Goal: Task Accomplishment & Management: Manage account settings

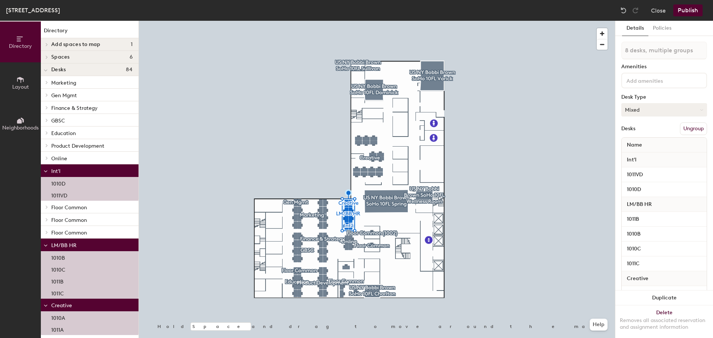
click at [658, 105] on button "Mixed" at bounding box center [664, 109] width 86 height 13
click at [55, 52] on div "Spaces 6" at bounding box center [90, 57] width 98 height 13
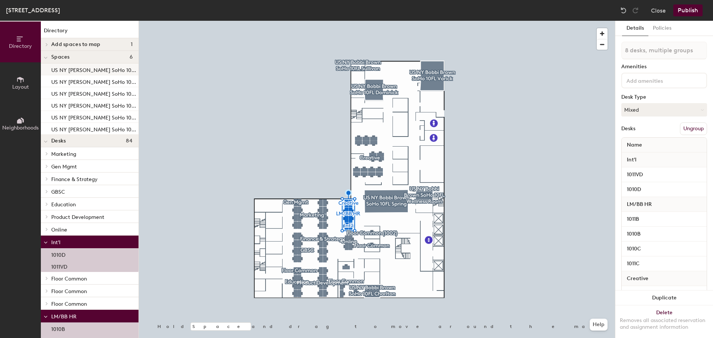
click at [69, 70] on p "US NY [PERSON_NAME] SoHo 10FL Charlton" at bounding box center [94, 69] width 86 height 9
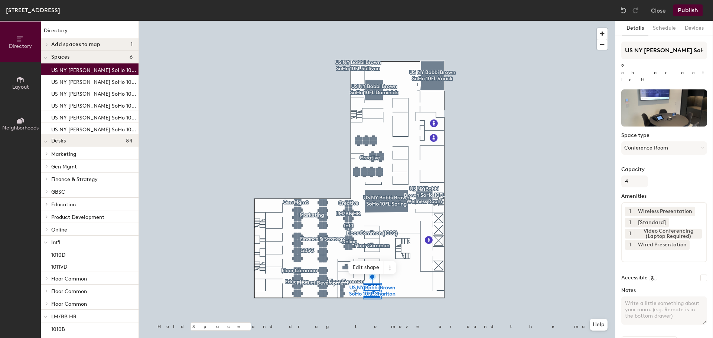
click at [53, 58] on span "Spaces" at bounding box center [60, 57] width 19 height 6
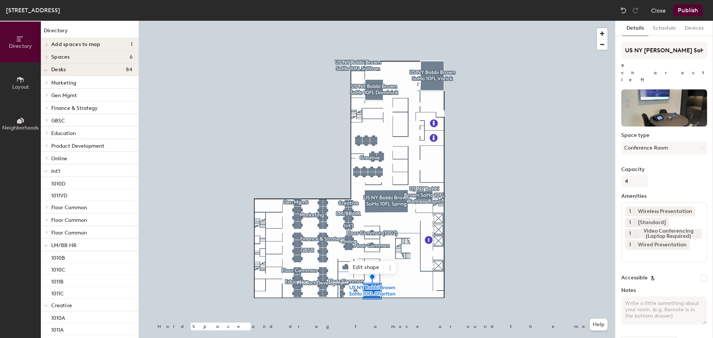
click at [55, 71] on span "Desks" at bounding box center [58, 70] width 14 height 6
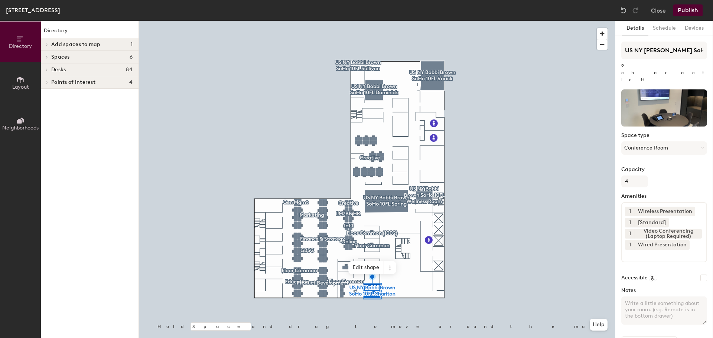
click at [49, 71] on div at bounding box center [46, 70] width 8 height 4
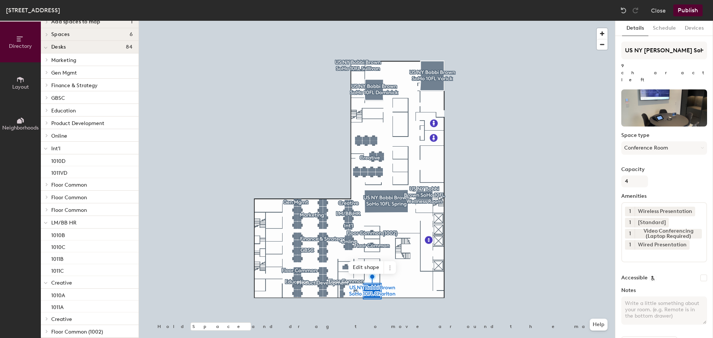
scroll to position [41, 0]
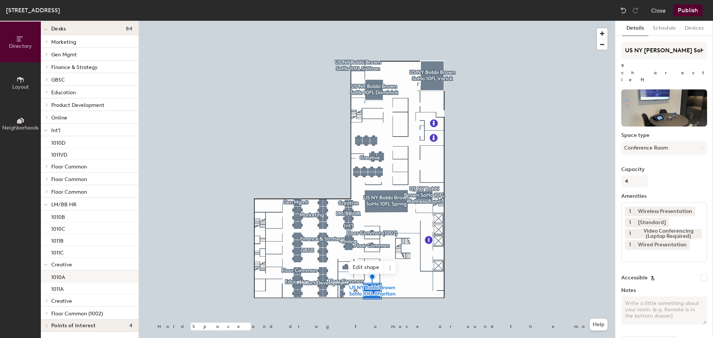
click at [56, 279] on p "1010A" at bounding box center [58, 276] width 14 height 9
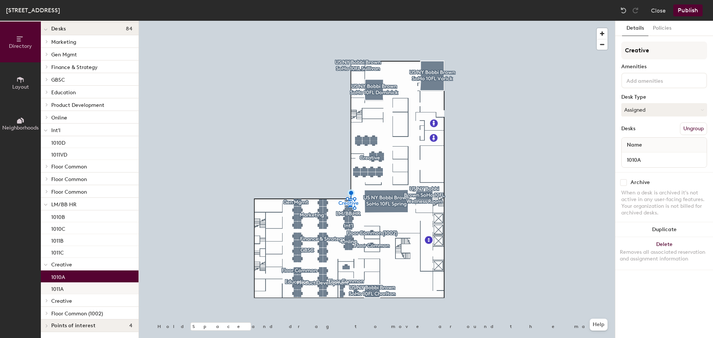
click at [78, 289] on div "1011A" at bounding box center [90, 289] width 98 height 12
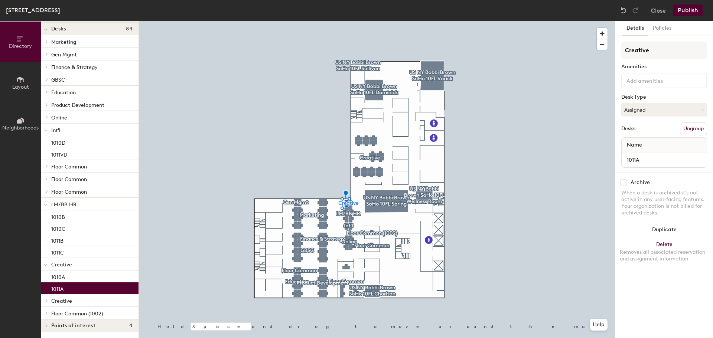
click at [57, 302] on span "Creative" at bounding box center [61, 301] width 21 height 6
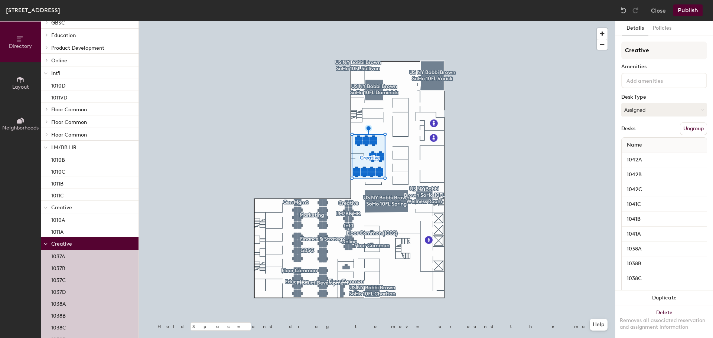
scroll to position [115, 0]
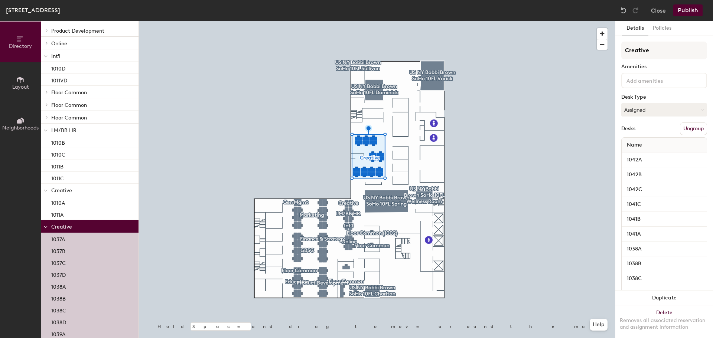
click at [63, 191] on span "Creative" at bounding box center [61, 191] width 21 height 6
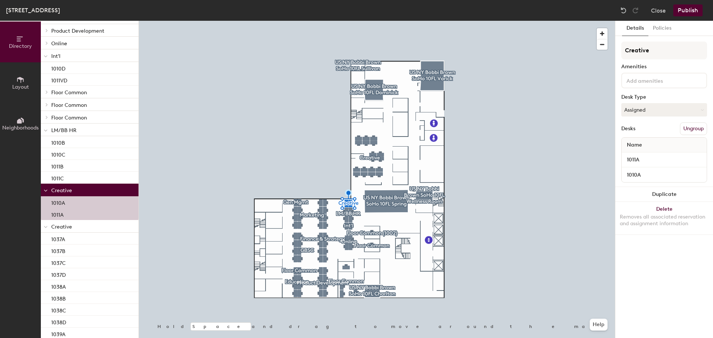
click at [43, 231] on div at bounding box center [46, 226] width 10 height 12
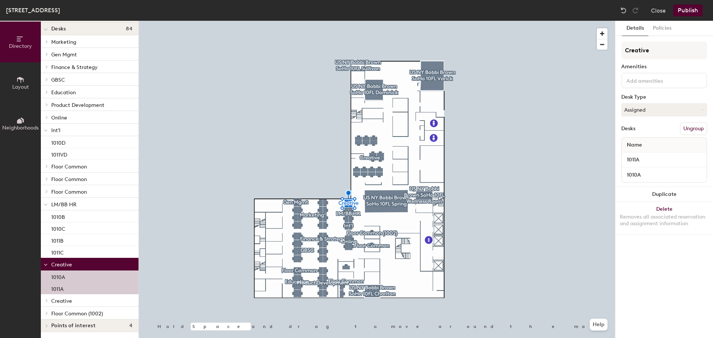
click at [66, 206] on span "LM/BB HR" at bounding box center [63, 205] width 25 height 6
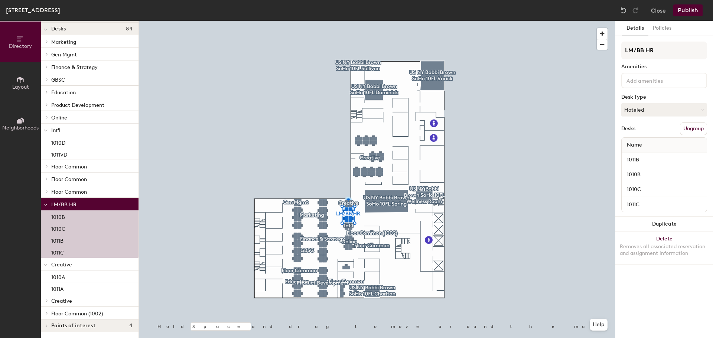
click at [54, 130] on span "Int'l" at bounding box center [55, 130] width 9 height 6
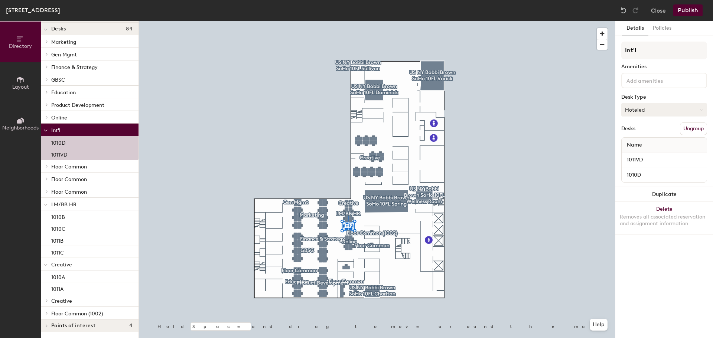
click at [676, 110] on button "Hoteled" at bounding box center [664, 109] width 86 height 13
click at [642, 137] on div "Assigned" at bounding box center [659, 132] width 74 height 11
click at [58, 201] on p "LM/BB HR" at bounding box center [91, 204] width 81 height 10
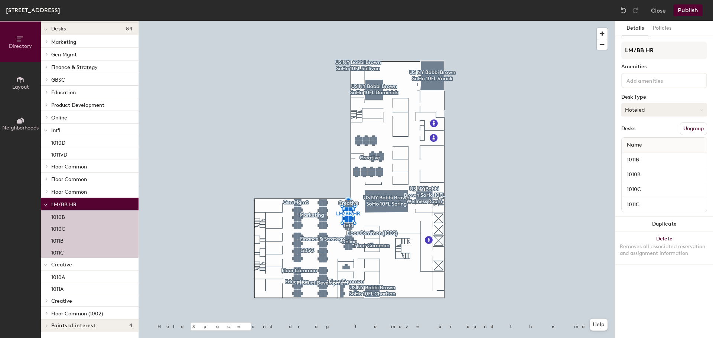
click at [671, 105] on button "Hoteled" at bounding box center [664, 109] width 86 height 13
click at [649, 133] on div "Assigned" at bounding box center [659, 132] width 74 height 11
click at [686, 13] on button "Publish" at bounding box center [687, 10] width 29 height 12
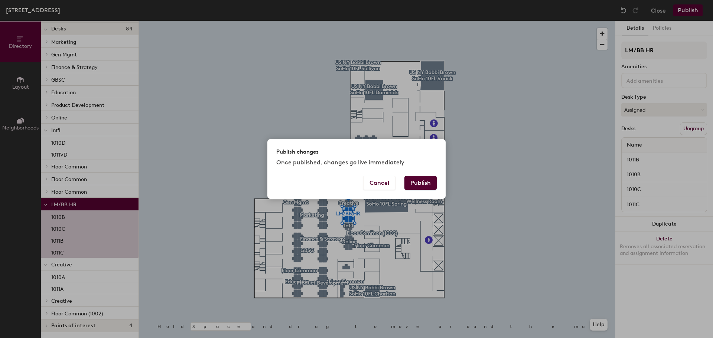
click at [413, 182] on button "Publish" at bounding box center [421, 183] width 32 height 14
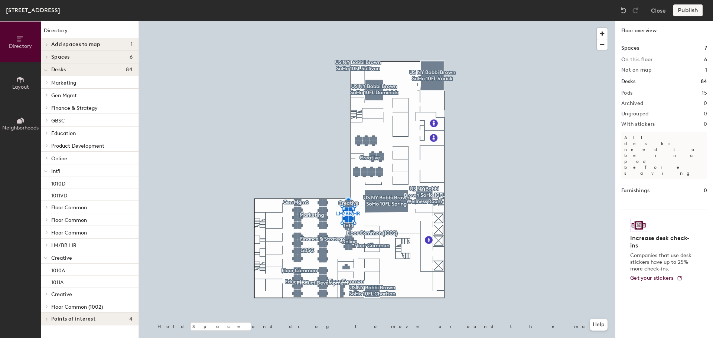
scroll to position [0, 0]
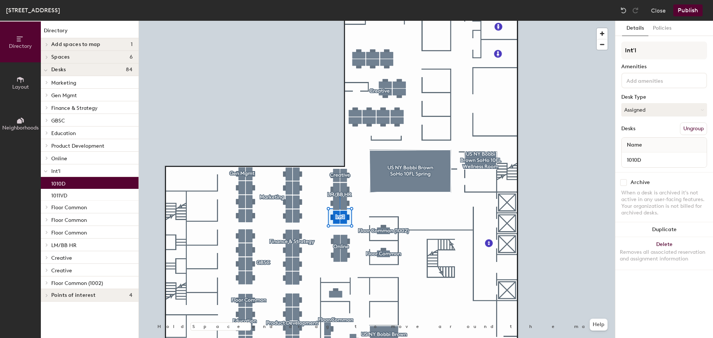
click at [118, 182] on div "1010D" at bounding box center [90, 183] width 98 height 12
click at [657, 29] on button "Policies" at bounding box center [662, 28] width 27 height 15
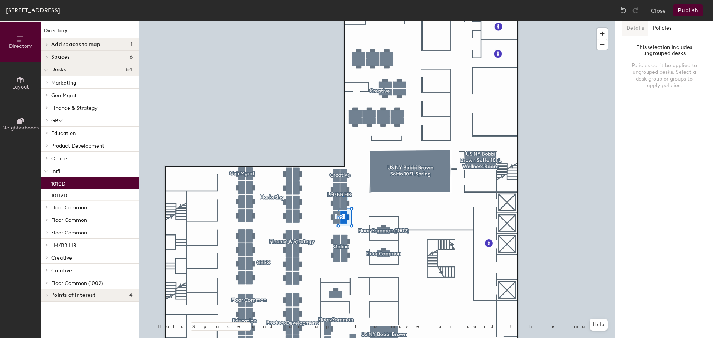
click at [629, 27] on button "Details" at bounding box center [635, 28] width 26 height 15
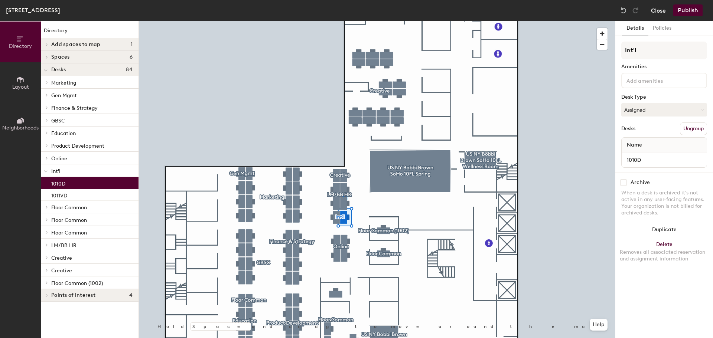
click at [656, 12] on button "Close" at bounding box center [658, 10] width 15 height 12
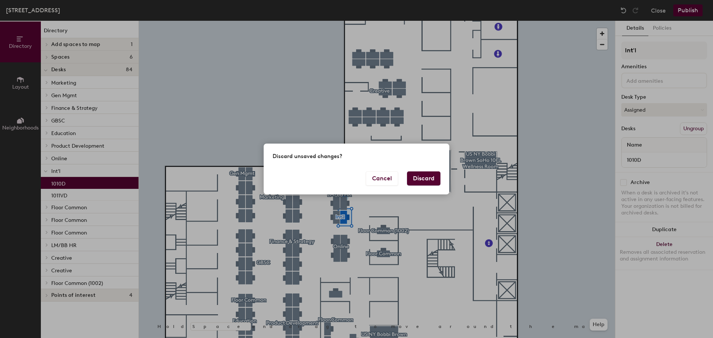
click at [421, 177] on button "Discard" at bounding box center [423, 179] width 33 height 14
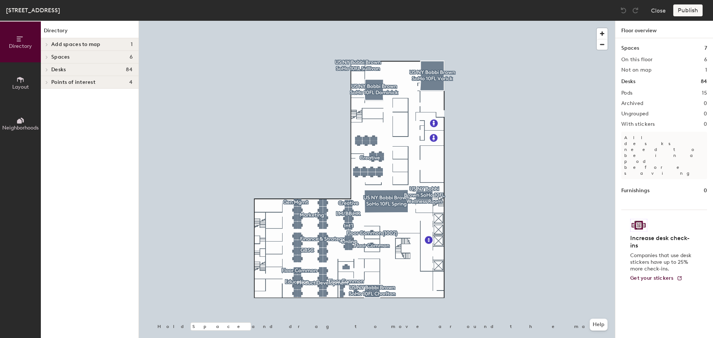
click at [352, 21] on div at bounding box center [377, 21] width 476 height 0
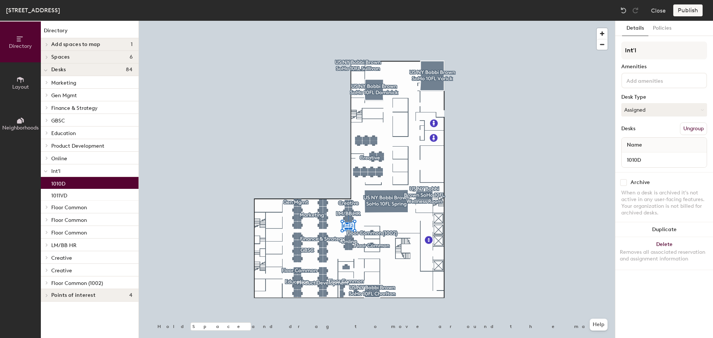
click at [61, 186] on p "1010D" at bounding box center [58, 183] width 14 height 9
click at [656, 27] on button "Policies" at bounding box center [662, 28] width 27 height 15
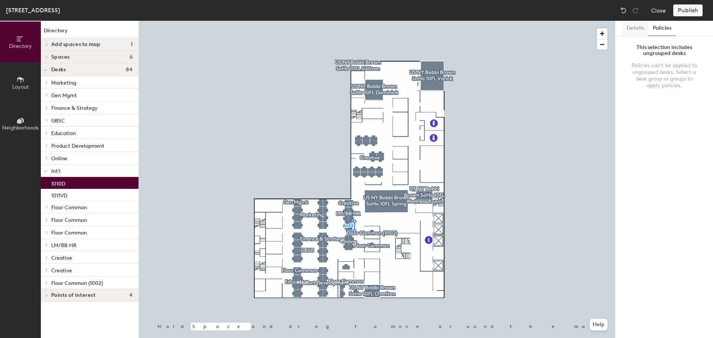
click at [629, 29] on button "Details" at bounding box center [635, 28] width 26 height 15
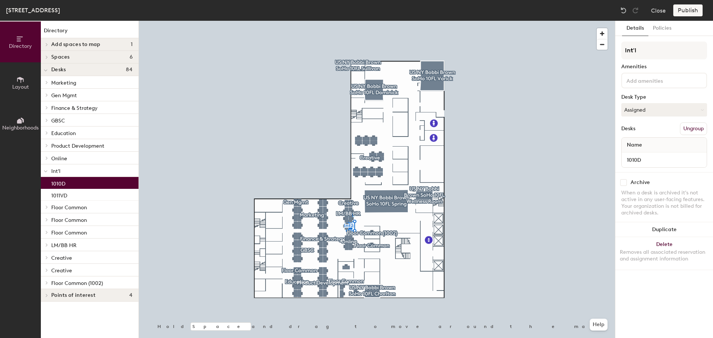
click at [26, 82] on button "Layout" at bounding box center [20, 82] width 41 height 41
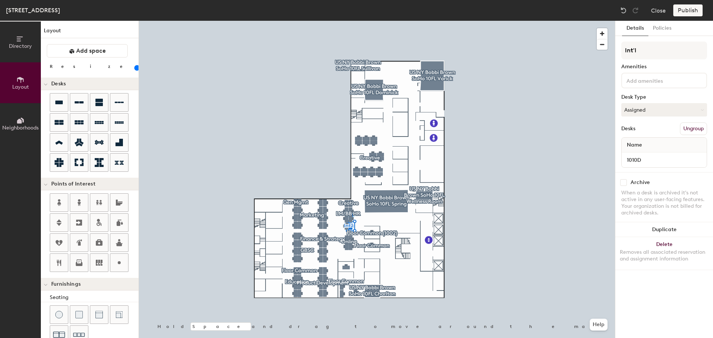
click at [24, 118] on icon at bounding box center [20, 121] width 8 height 8
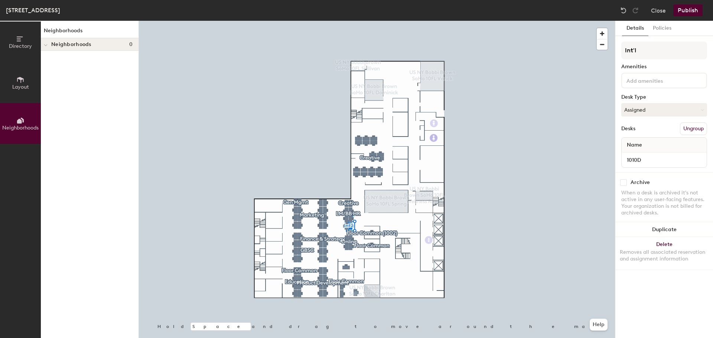
click at [24, 87] on span "Layout" at bounding box center [20, 87] width 17 height 6
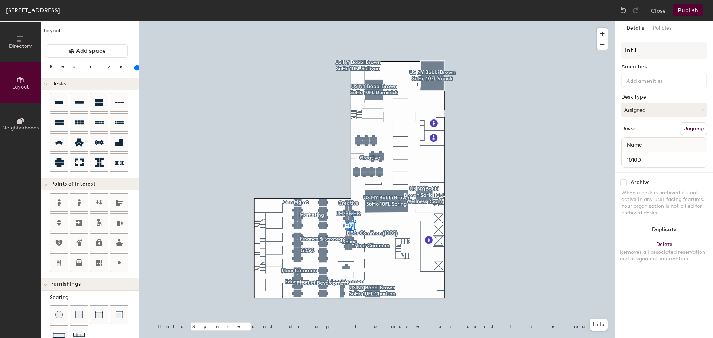
click at [23, 56] on button "Directory" at bounding box center [20, 42] width 41 height 41
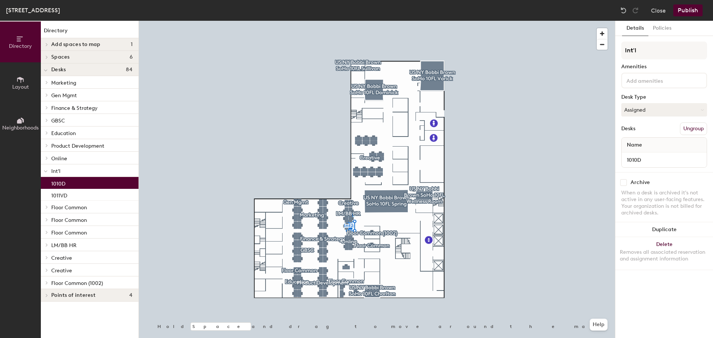
click at [657, 3] on div "1 Soho Square, Floor 10 Close Publish" at bounding box center [356, 10] width 713 height 21
click at [679, 7] on button "Publish" at bounding box center [687, 10] width 29 height 12
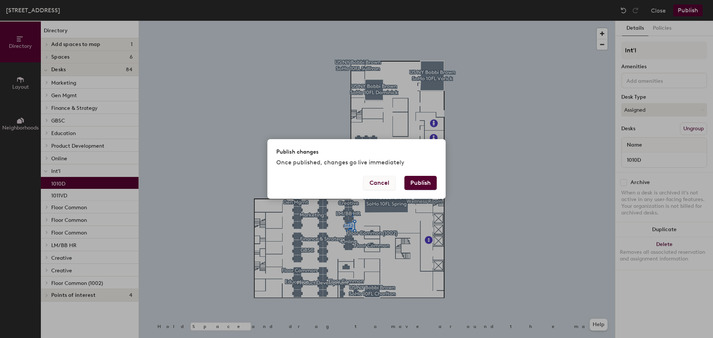
click at [385, 185] on button "Cancel" at bounding box center [379, 183] width 32 height 14
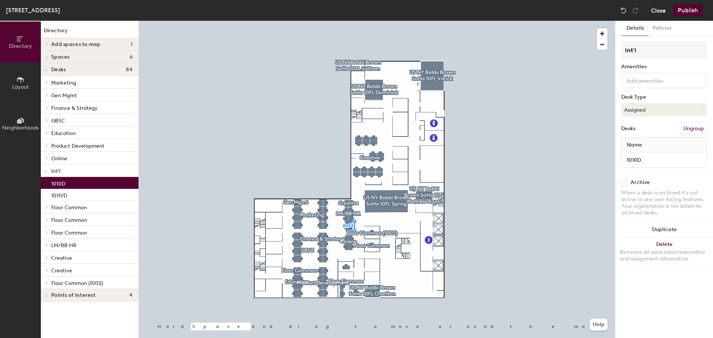
click at [659, 13] on button "Close" at bounding box center [658, 10] width 15 height 12
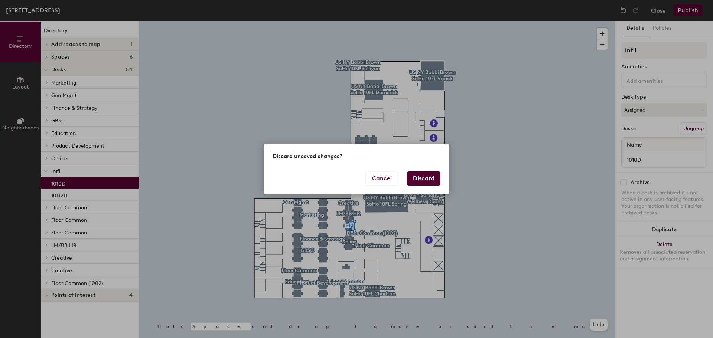
click at [423, 180] on button "Discard" at bounding box center [423, 179] width 33 height 14
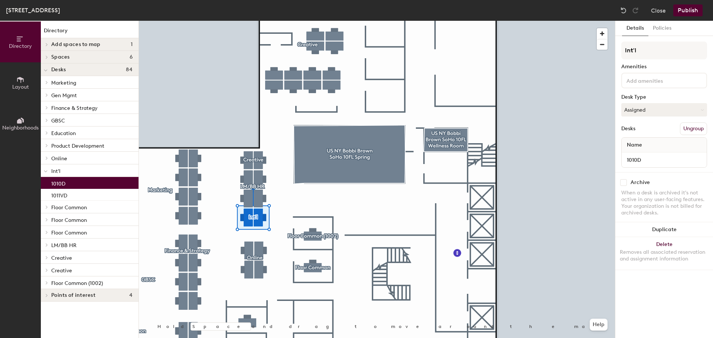
click at [69, 182] on div "1010D" at bounding box center [90, 183] width 98 height 12
click at [665, 105] on button "Assigned" at bounding box center [664, 109] width 86 height 13
click at [645, 153] on div "Hoteled" at bounding box center [659, 155] width 74 height 11
click at [692, 9] on button "Publish" at bounding box center [687, 10] width 29 height 12
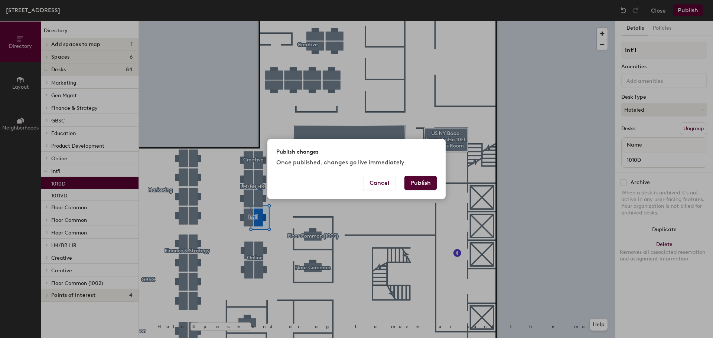
click at [413, 181] on button "Publish" at bounding box center [421, 183] width 32 height 14
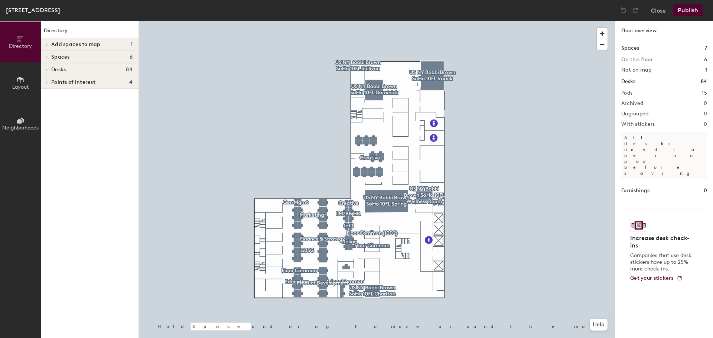
click at [77, 69] on h4 "Desks 84" at bounding box center [91, 70] width 81 height 6
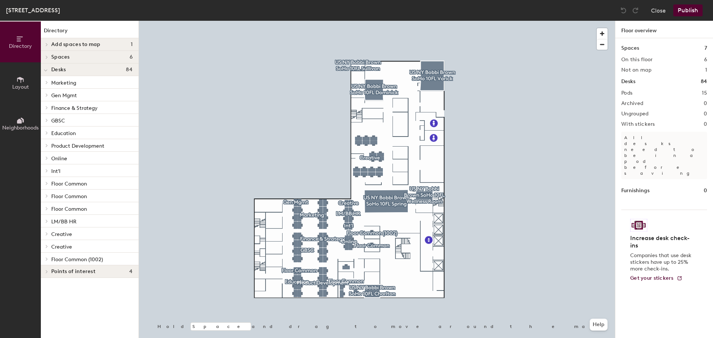
click at [75, 172] on p "Int'l" at bounding box center [91, 171] width 81 height 10
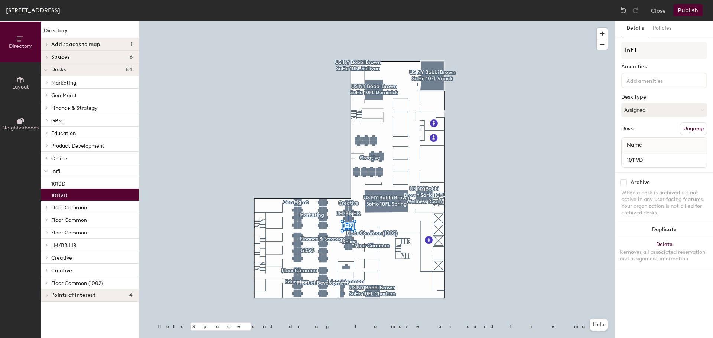
click at [84, 195] on div "1011VD" at bounding box center [90, 195] width 98 height 12
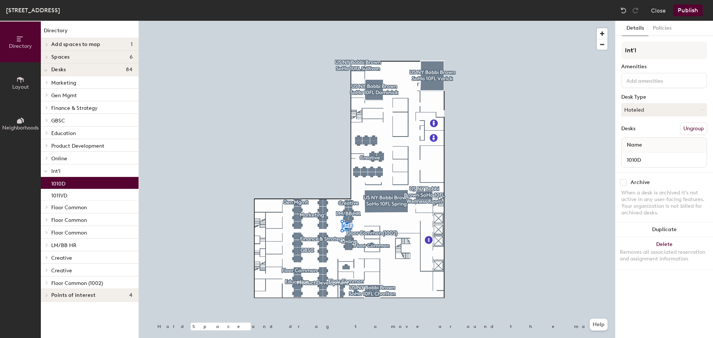
click at [91, 178] on div "1010D" at bounding box center [90, 183] width 98 height 12
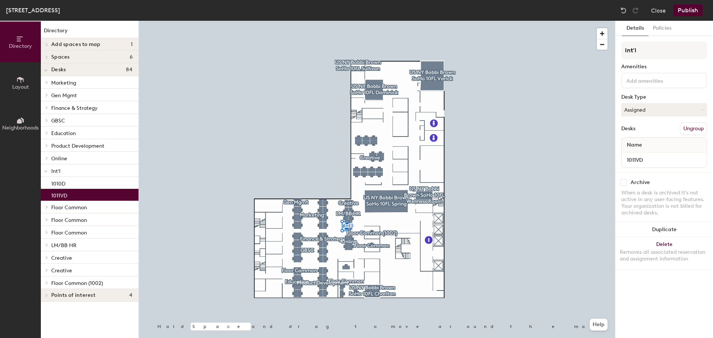
click at [88, 190] on div "1011VD" at bounding box center [90, 195] width 98 height 12
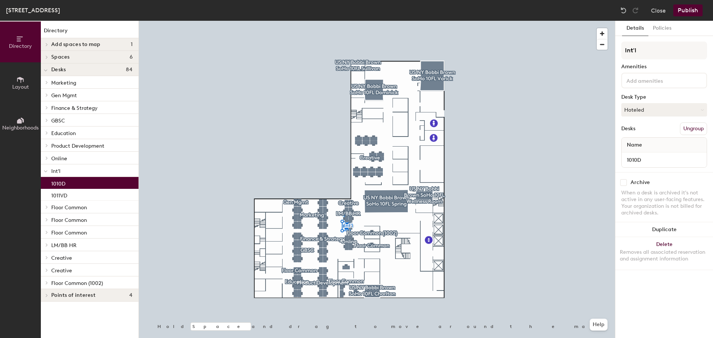
click at [91, 181] on div "1010D" at bounding box center [90, 183] width 98 height 12
click at [654, 106] on button "Hoteled" at bounding box center [664, 109] width 86 height 13
click at [643, 132] on div "Assigned" at bounding box center [659, 132] width 74 height 11
click at [693, 5] on button "Publish" at bounding box center [687, 10] width 29 height 12
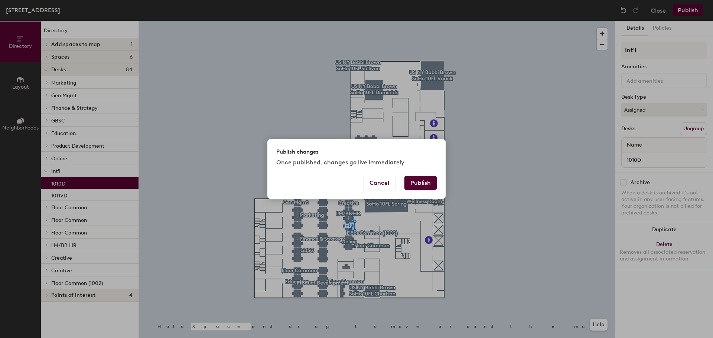
click at [430, 188] on button "Publish" at bounding box center [421, 183] width 32 height 14
